Goal: Information Seeking & Learning: Learn about a topic

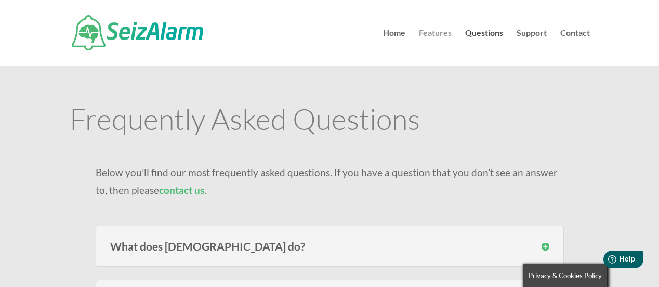
click at [430, 33] on link "Features" at bounding box center [435, 47] width 33 height 36
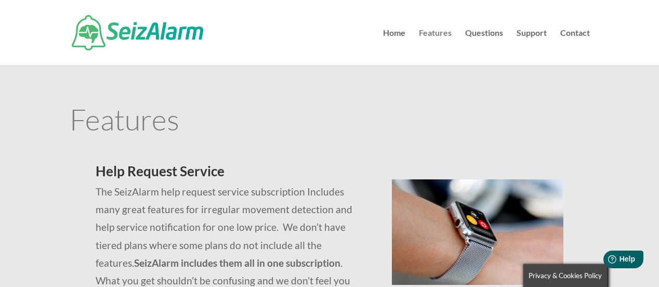
click at [429, 33] on link "Features" at bounding box center [435, 47] width 33 height 36
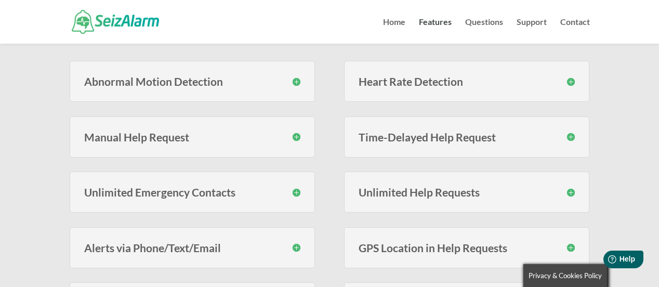
scroll to position [52, 0]
